Goal: Complete application form

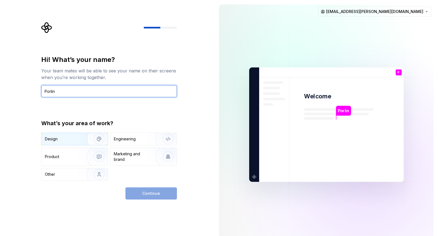
type input "Porlin"
click at [84, 139] on img "button" at bounding box center [95, 139] width 35 height 37
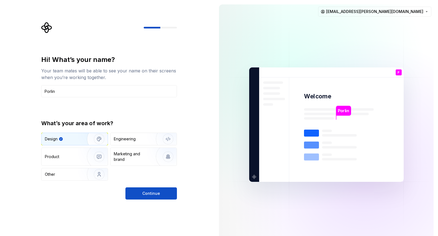
drag, startPoint x: 155, startPoint y: 195, endPoint x: 164, endPoint y: 197, distance: 9.4
click at [156, 195] on span "Continue" at bounding box center [151, 194] width 18 height 6
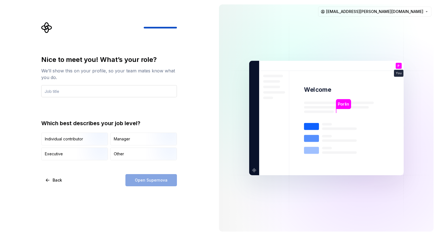
click at [94, 90] on input "text" at bounding box center [109, 91] width 136 height 12
type input "Senior Product Designer"
click at [112, 209] on div "Nice to meet you! What’s your role? We’ll show this on your profile, so your te…" at bounding box center [107, 118] width 215 height 236
click at [84, 141] on img "button" at bounding box center [94, 146] width 35 height 37
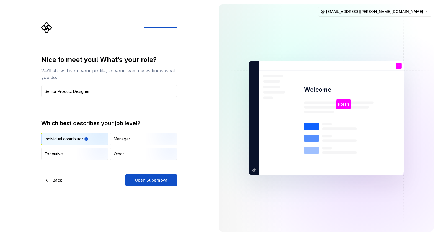
click at [150, 178] on span "Open Supernova" at bounding box center [151, 181] width 33 height 6
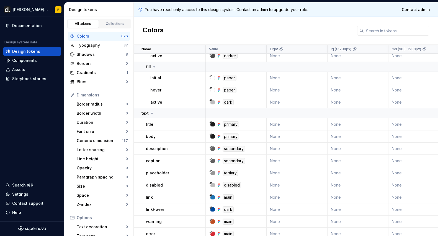
scroll to position [75, 0]
